Goal: Find specific page/section: Find specific page/section

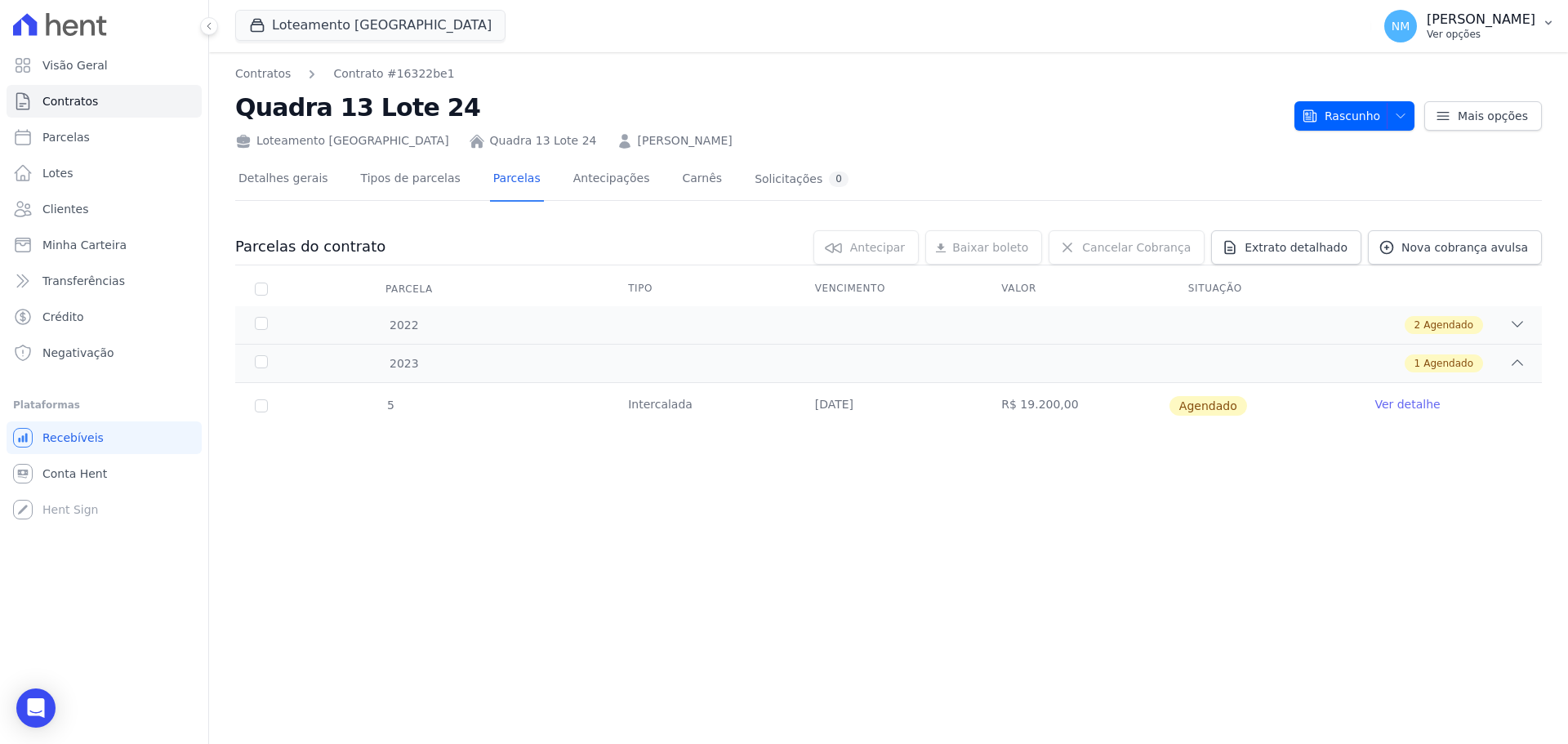
click at [1536, 26] on button "NM [PERSON_NAME] Ver opções" at bounding box center [1469, 26] width 196 height 46
click at [1088, 540] on div "Contratos Contrato #16322be1 [STREET_ADDRESS] Loteamento [GEOGRAPHIC_DATA] [STR…" at bounding box center [888, 398] width 1358 height 692
click at [276, 176] on link "Detalhes gerais" at bounding box center [284, 180] width 97 height 43
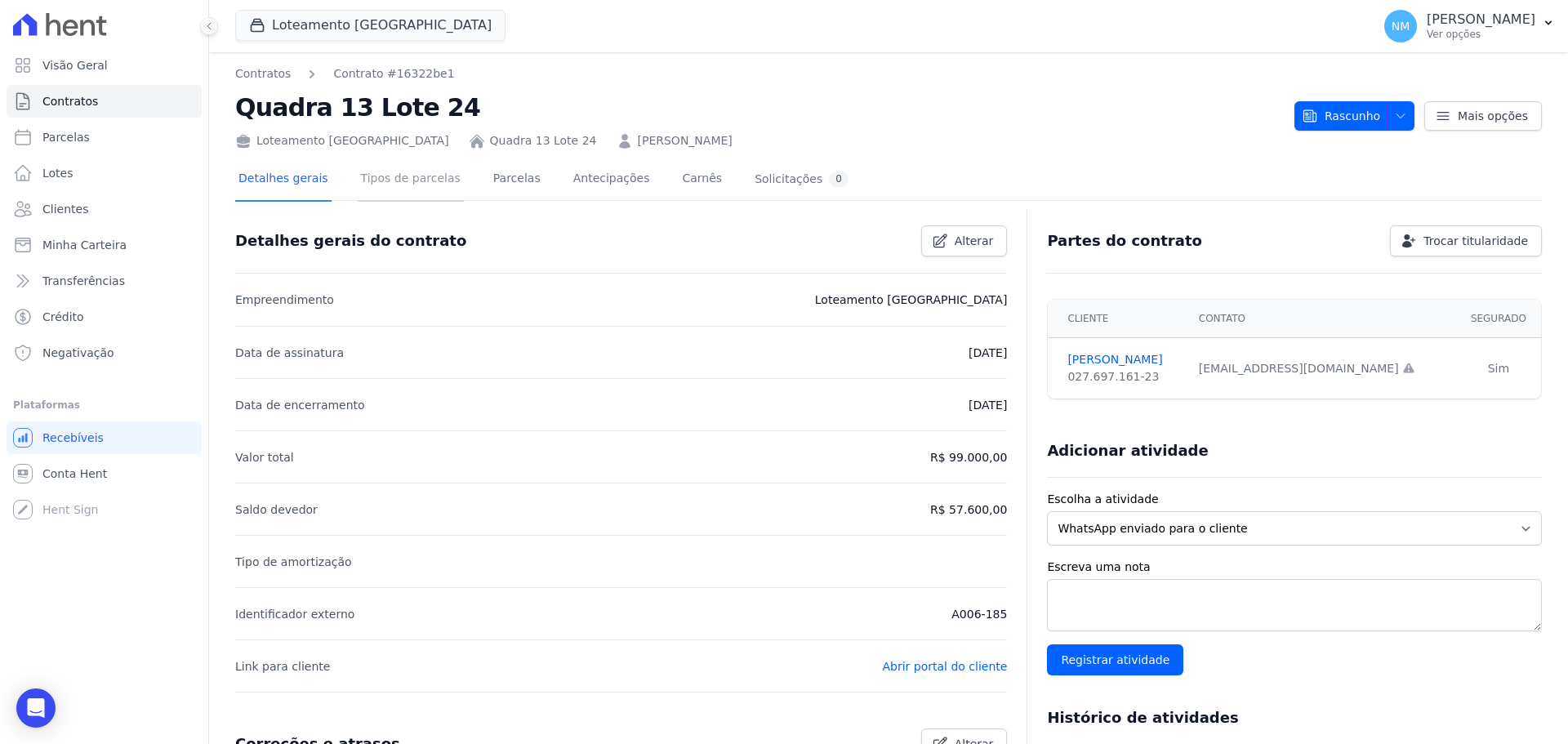
click at [401, 178] on link "Tipos de parcelas" at bounding box center [411, 180] width 107 height 43
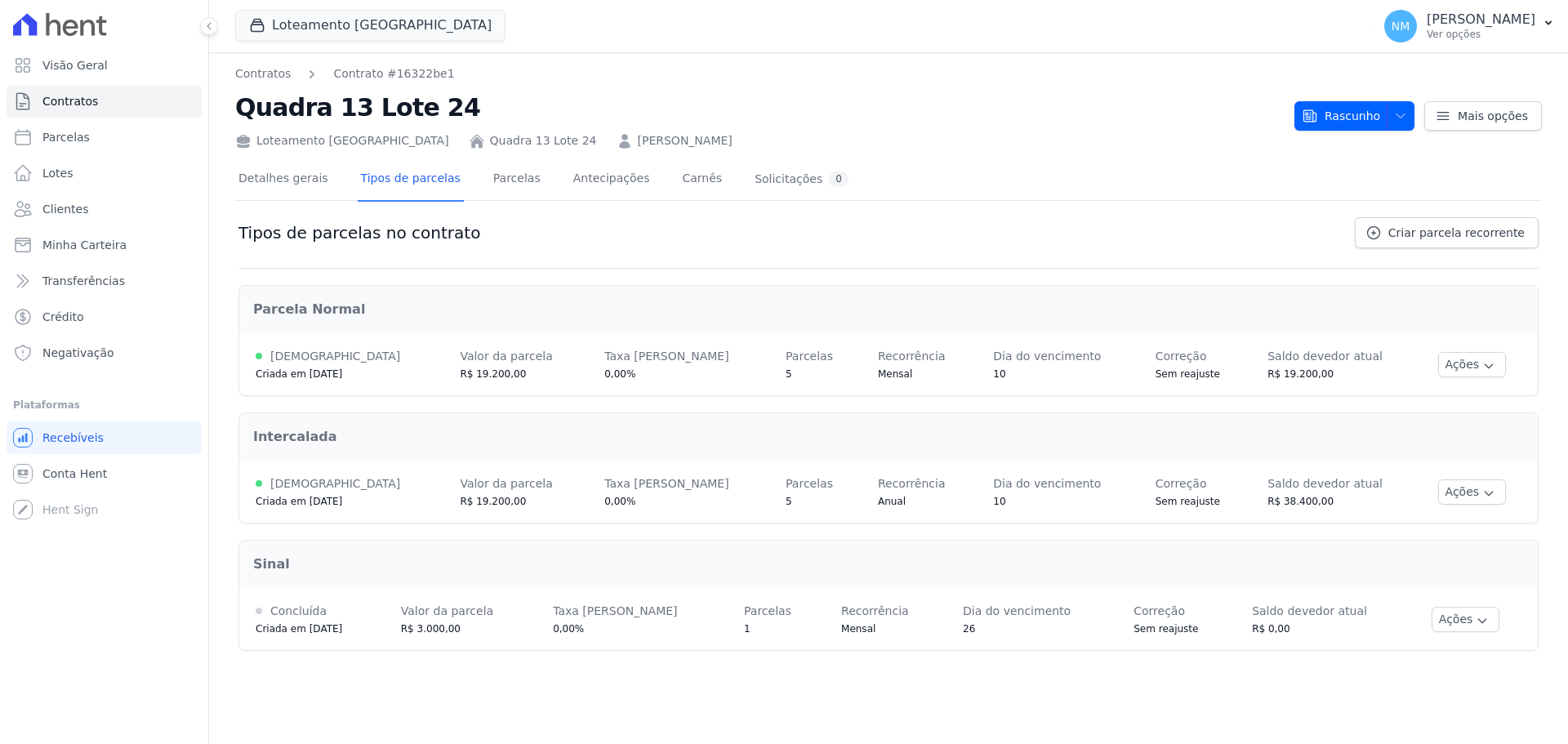
click at [401, 178] on link "Tipos de parcelas" at bounding box center [411, 180] width 107 height 43
click at [71, 27] on icon at bounding box center [71, 28] width 16 height 17
click at [36, 709] on icon "Open Intercom Messenger" at bounding box center [35, 708] width 19 height 22
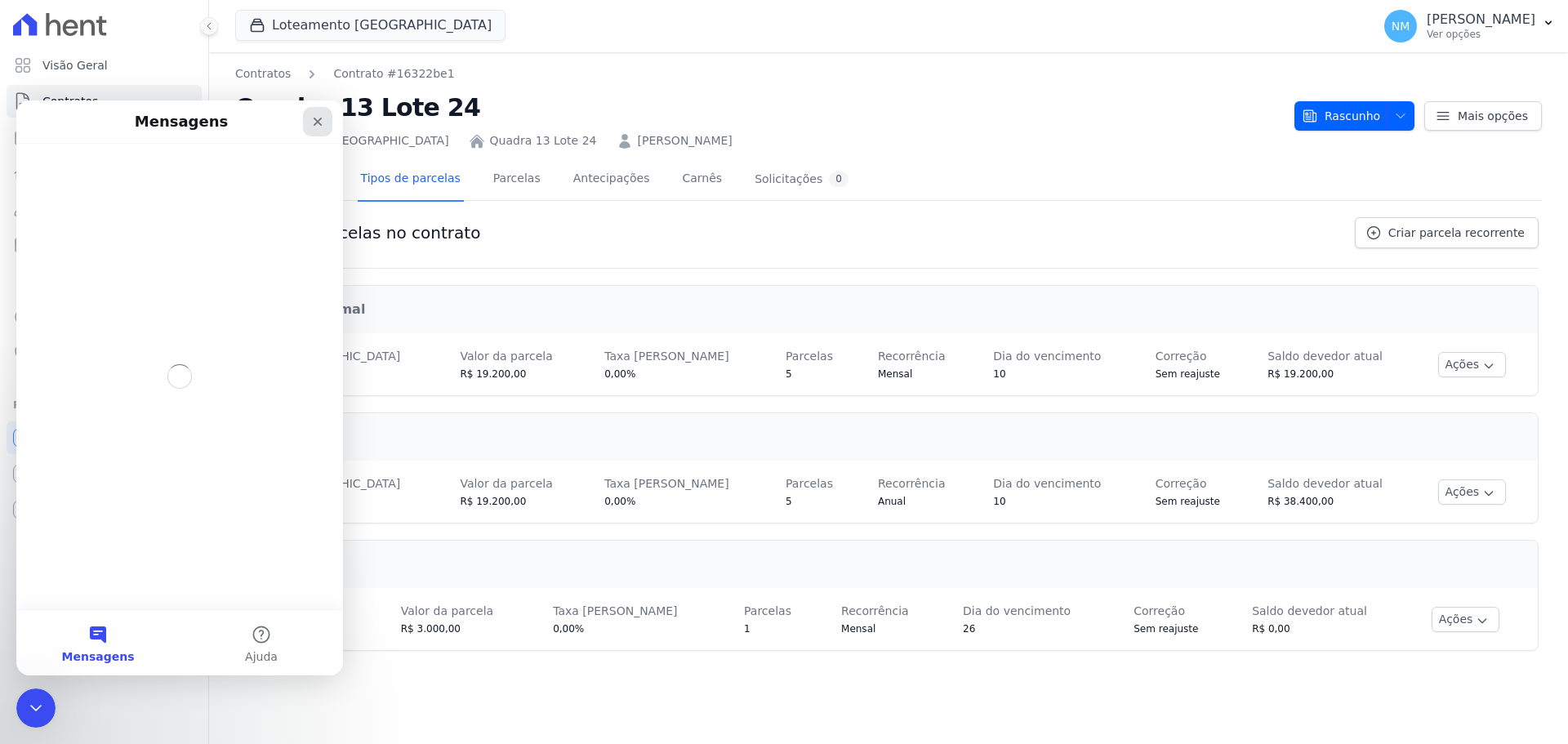
click at [323, 118] on icon "Fechar" at bounding box center [318, 122] width 13 height 13
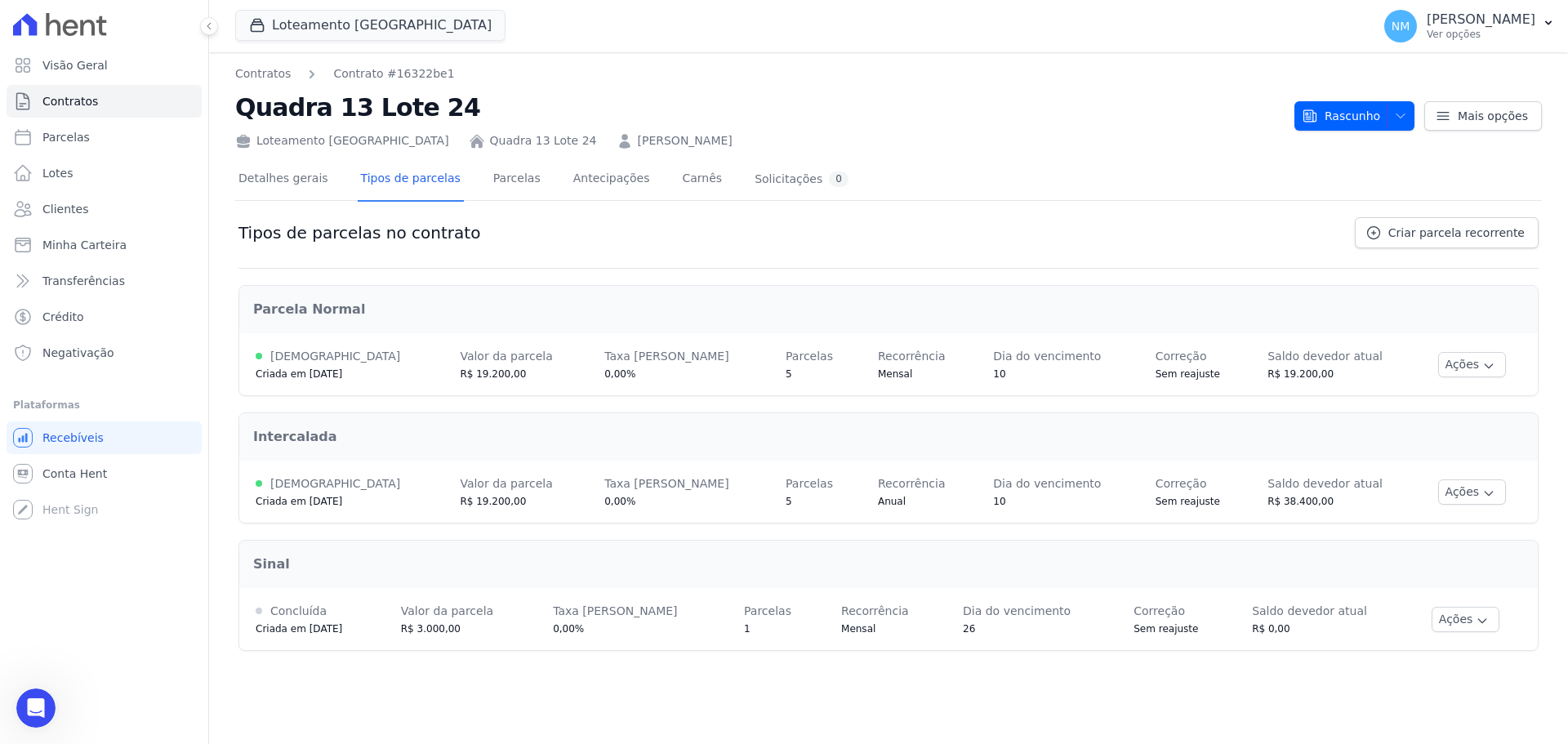
click at [866, 214] on div "Tipos de parcelas no contrato Criar parcela recorrente [GEOGRAPHIC_DATA] Ativa …" at bounding box center [889, 439] width 1307 height 450
